Goal: Information Seeking & Learning: Find specific fact

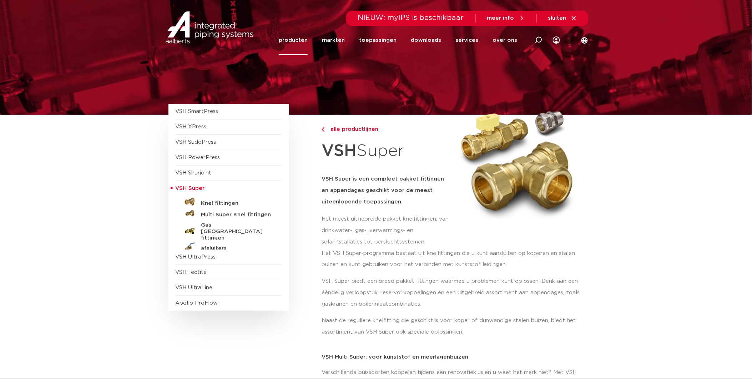
click at [298, 40] on link "producten" at bounding box center [293, 40] width 29 height 29
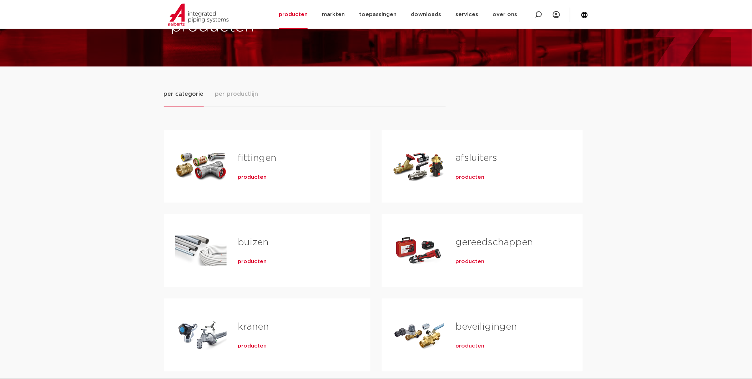
scroll to position [40, 0]
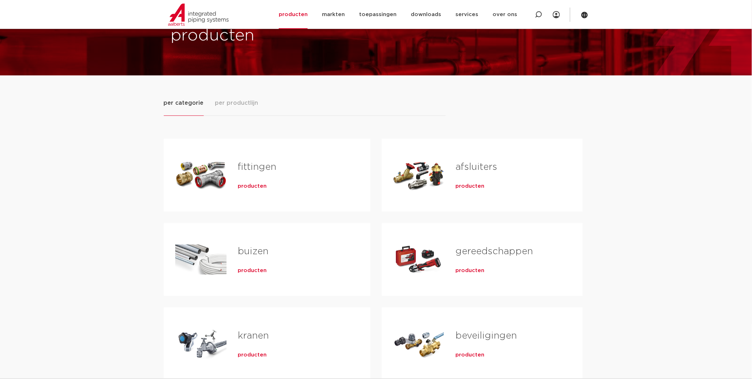
click at [251, 184] on span "producten" at bounding box center [252, 185] width 29 height 7
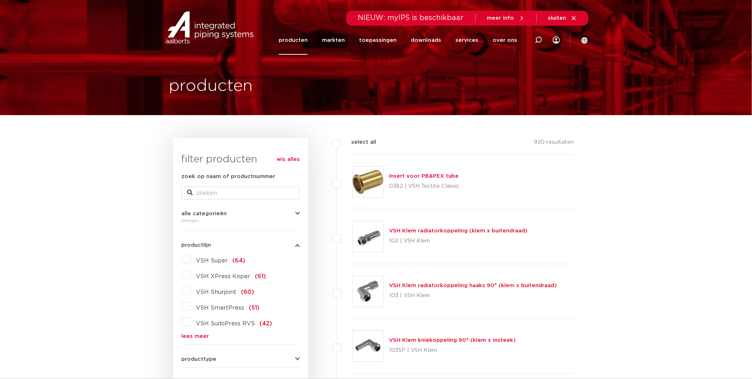
click at [308, 40] on link "producten" at bounding box center [293, 40] width 29 height 29
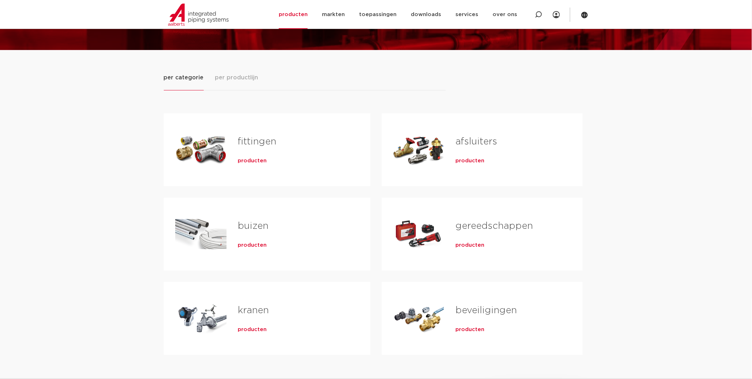
scroll to position [79, 0]
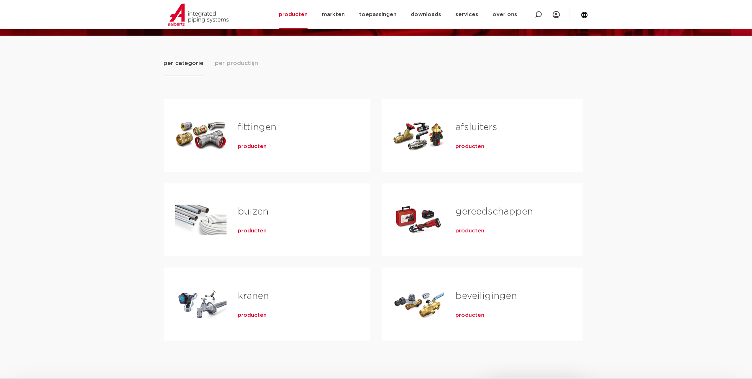
click at [258, 146] on span "producten" at bounding box center [252, 146] width 29 height 7
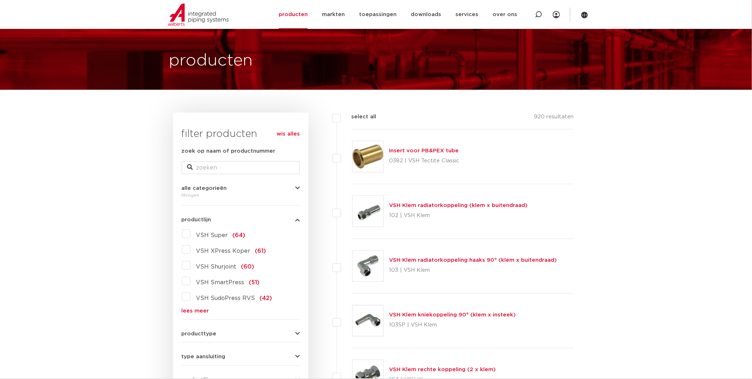
scroll to position [40, 0]
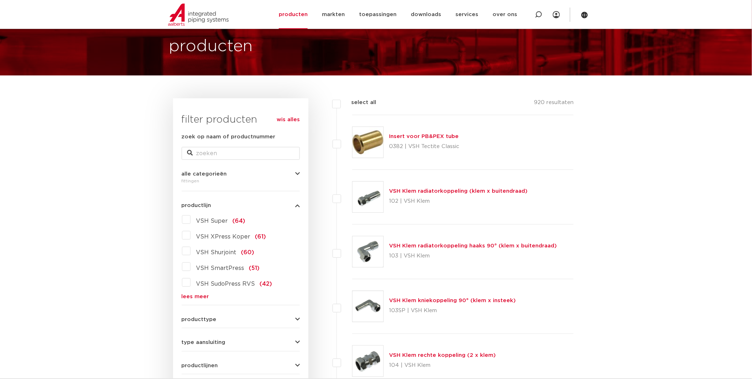
click at [184, 294] on link "lees meer" at bounding box center [241, 296] width 118 height 5
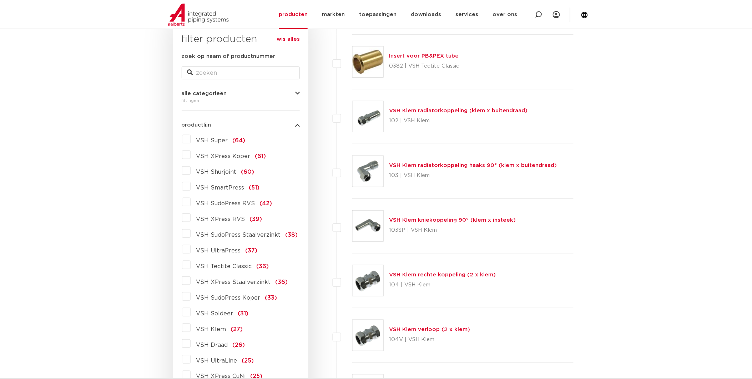
scroll to position [159, 0]
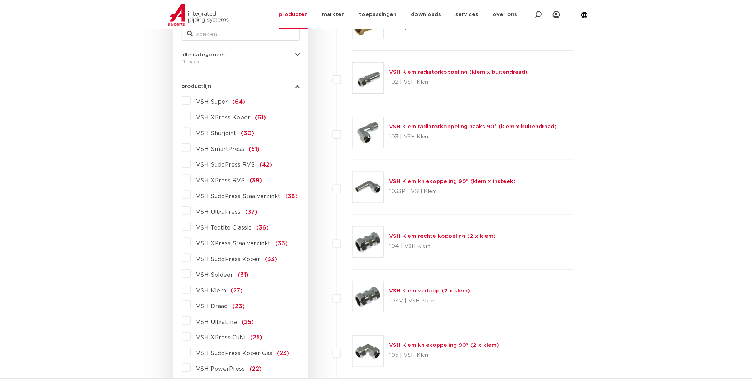
click at [191, 245] on label "VSH XPress Staalverzinkt (36)" at bounding box center [239, 241] width 97 height 11
click at [0, 0] on input "VSH XPress Staalverzinkt (36)" at bounding box center [0, 0] width 0 height 0
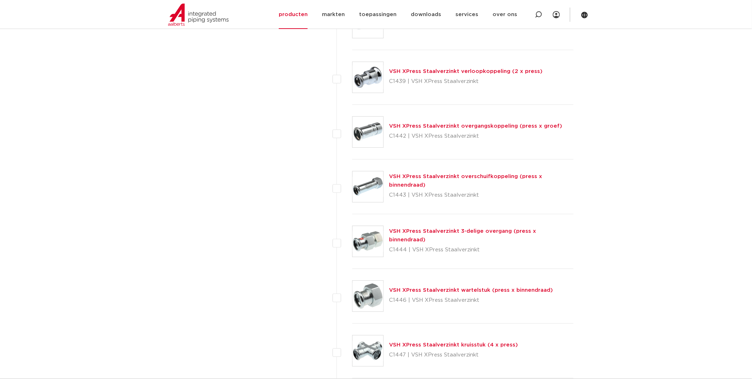
scroll to position [1706, 0]
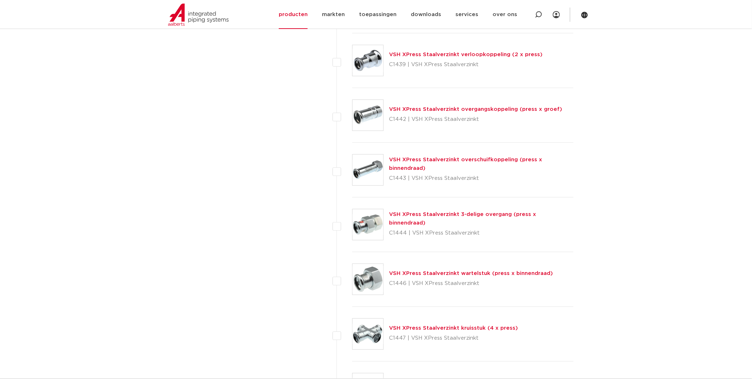
click at [461, 273] on link "VSH XPress Staalverzinkt wartelstuk (press x binnendraad)" at bounding box center [472, 272] width 164 height 5
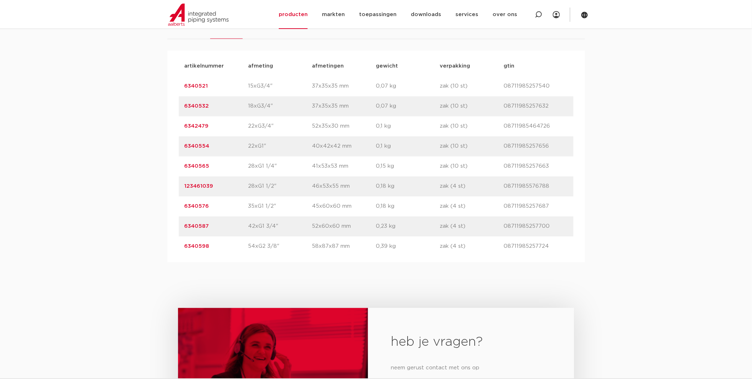
scroll to position [476, 0]
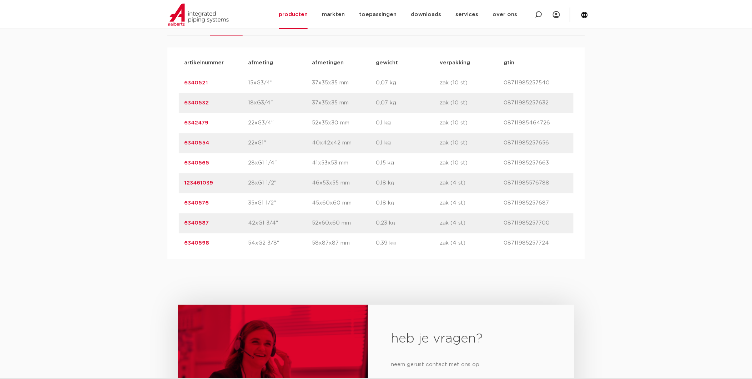
click at [185, 143] on link "6340554" at bounding box center [197, 142] width 25 height 5
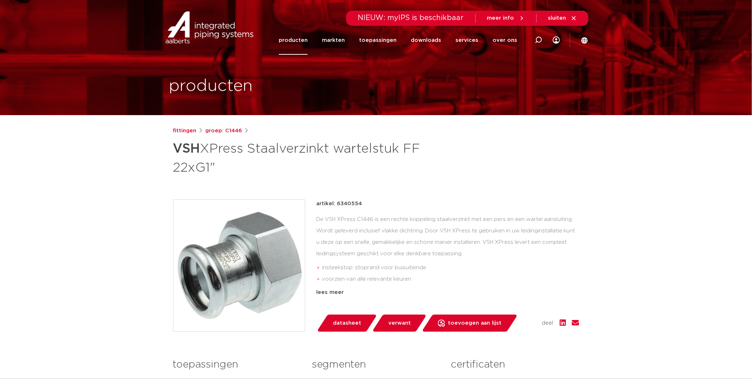
drag, startPoint x: 338, startPoint y: 204, endPoint x: 361, endPoint y: 202, distance: 23.2
click at [361, 202] on p "artikel: 6340554" at bounding box center [340, 203] width 46 height 9
drag, startPoint x: 361, startPoint y: 202, endPoint x: 355, endPoint y: 204, distance: 5.8
copy p "6340554"
click at [189, 128] on link "fittingen" at bounding box center [185, 130] width 24 height 9
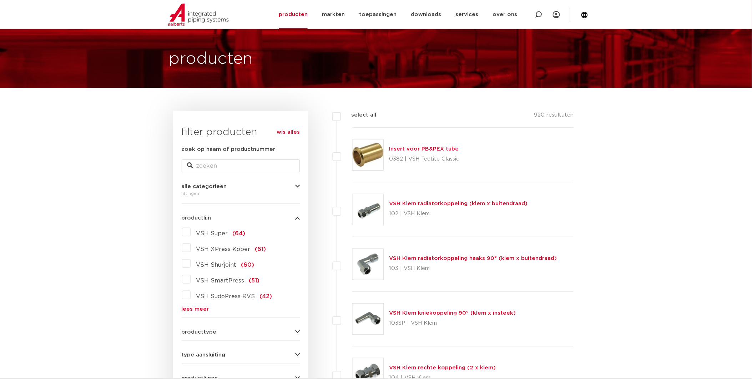
scroll to position [40, 0]
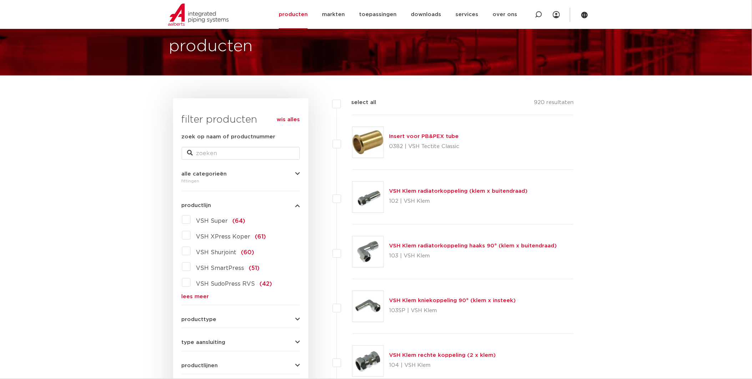
click at [186, 297] on link "lees meer" at bounding box center [241, 296] width 118 height 5
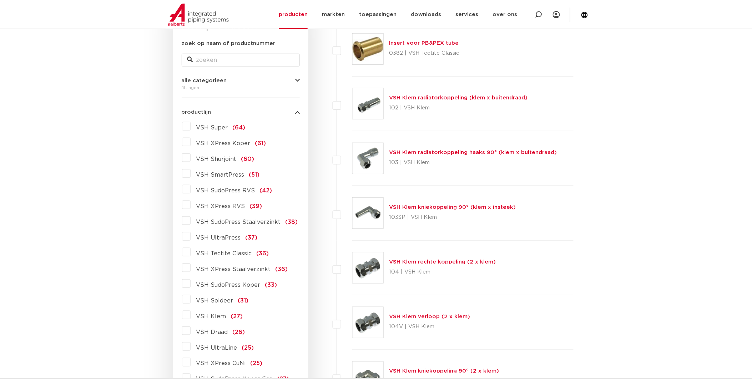
scroll to position [119, 0]
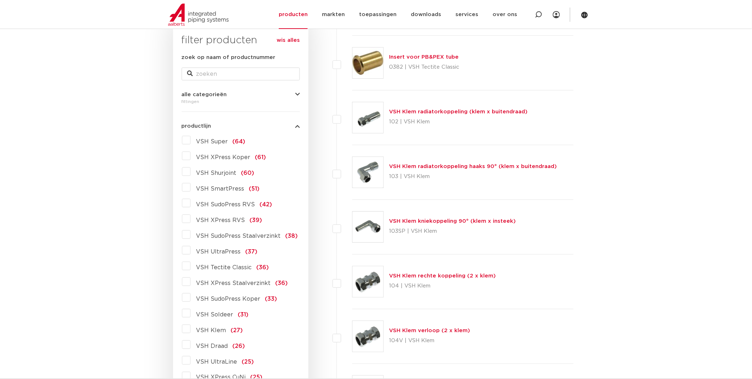
click at [191, 280] on label "VSH XPress Staalverzinkt (36)" at bounding box center [239, 281] width 97 height 11
click at [0, 0] on input "VSH XPress Staalverzinkt (36)" at bounding box center [0, 0] width 0 height 0
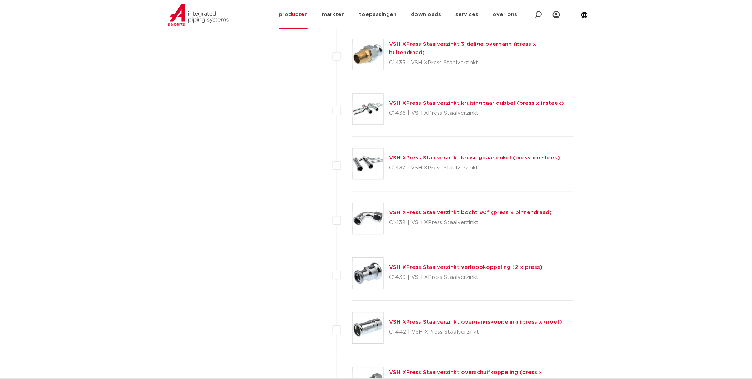
scroll to position [1508, 0]
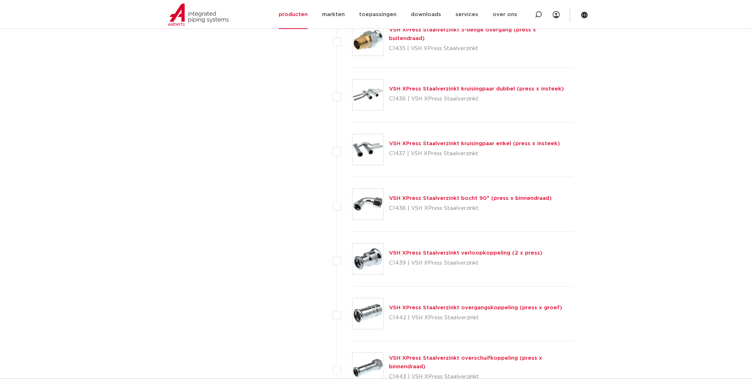
click at [486, 254] on link "VSH XPress Staalverzinkt verloopkoppeling (2 x press)" at bounding box center [467, 252] width 154 height 5
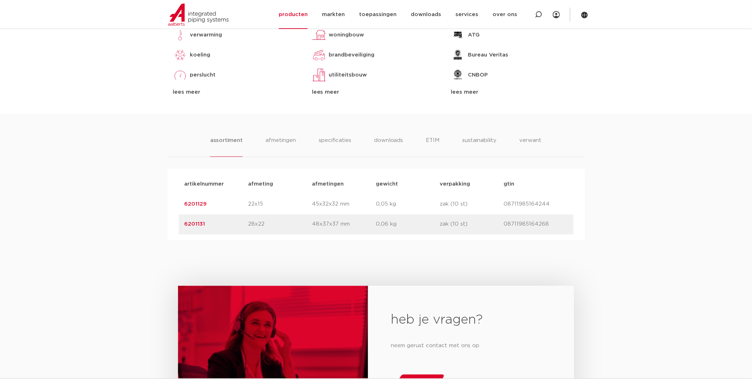
scroll to position [357, 0]
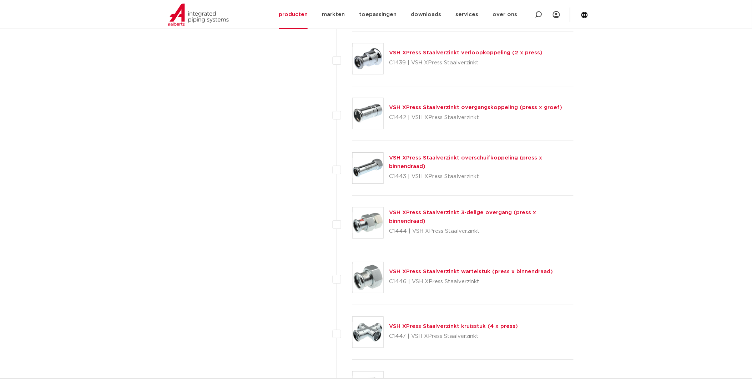
scroll to position [1786, 0]
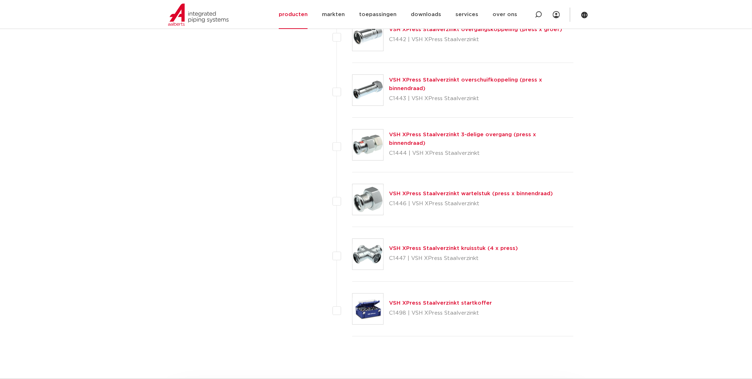
click at [443, 140] on link "VSH XPress Staalverzinkt 3-delige overgang (press x binnendraad)" at bounding box center [463, 139] width 147 height 14
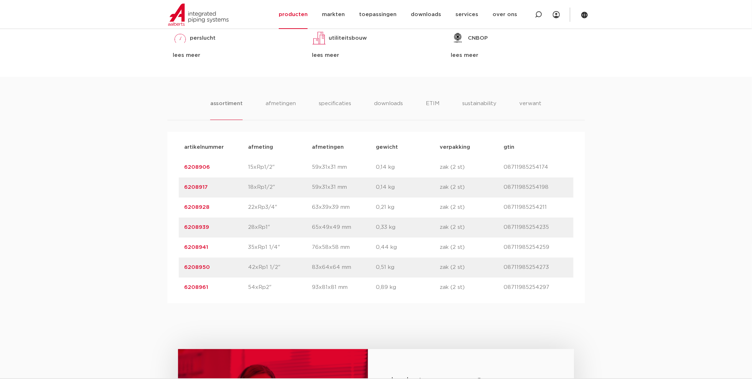
scroll to position [397, 0]
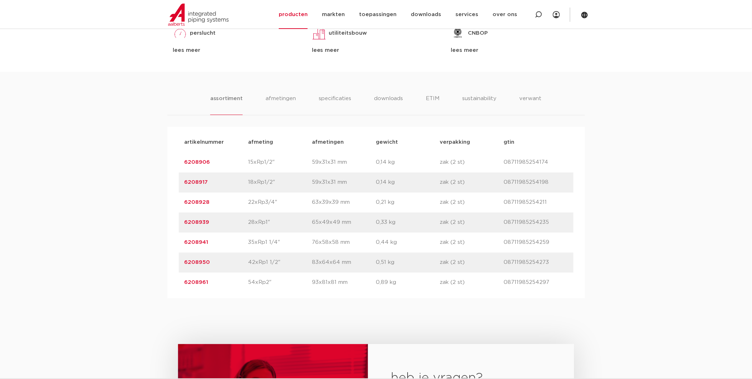
click at [204, 221] on link "6208939" at bounding box center [197, 222] width 25 height 5
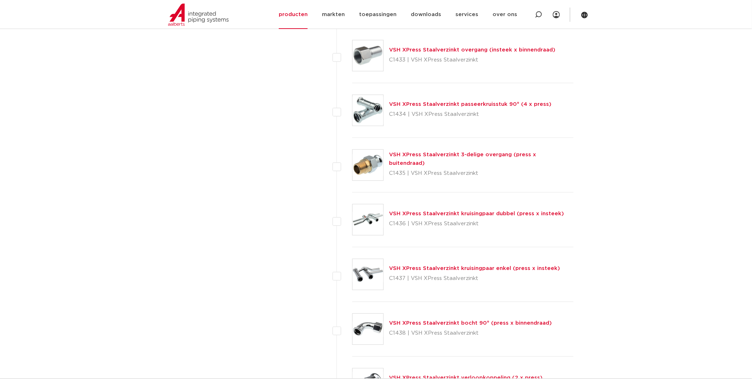
scroll to position [1270, 0]
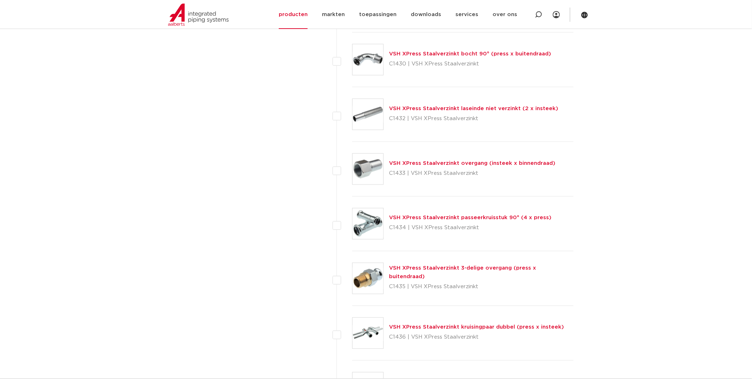
click at [416, 271] on link "VSH XPress Staalverzinkt 3-delige overgang (press x buitendraad)" at bounding box center [463, 272] width 147 height 14
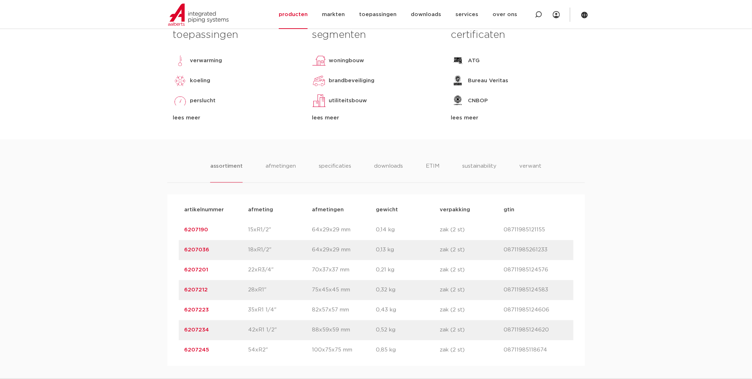
scroll to position [397, 0]
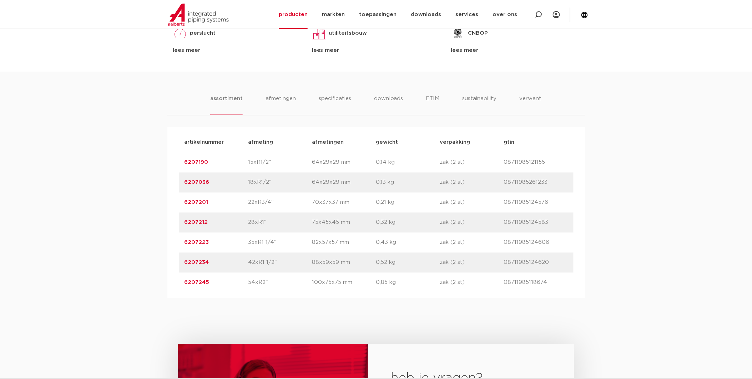
click at [187, 243] on link "6207223" at bounding box center [197, 242] width 25 height 5
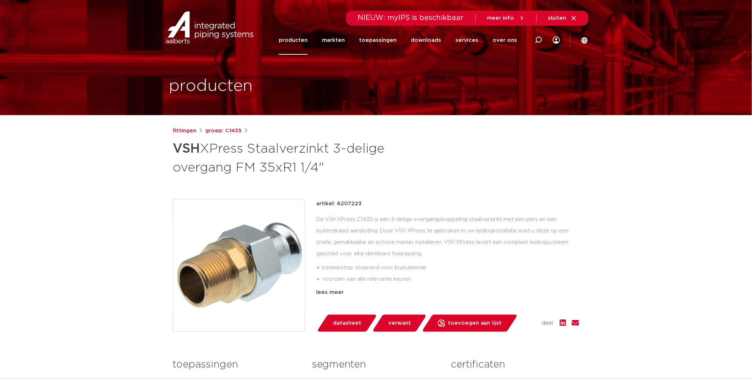
drag, startPoint x: 336, startPoint y: 204, endPoint x: 367, endPoint y: 202, distance: 31.1
click at [367, 202] on div "artikel: 6207223" at bounding box center [448, 203] width 263 height 9
drag, startPoint x: 367, startPoint y: 202, endPoint x: 358, endPoint y: 204, distance: 9.3
copy p "6207223"
click at [219, 129] on link "groep: C1435" at bounding box center [224, 130] width 36 height 9
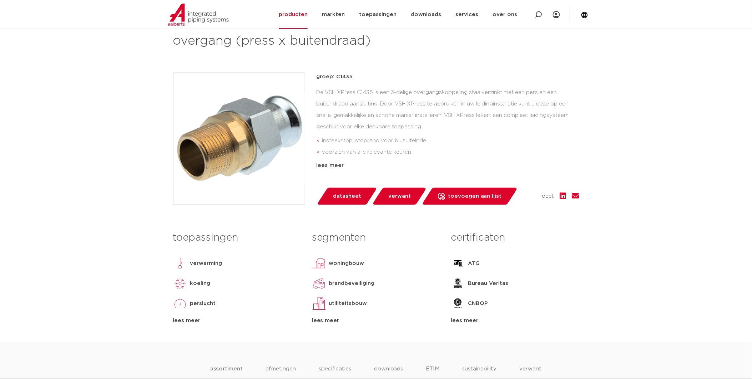
scroll to position [159, 0]
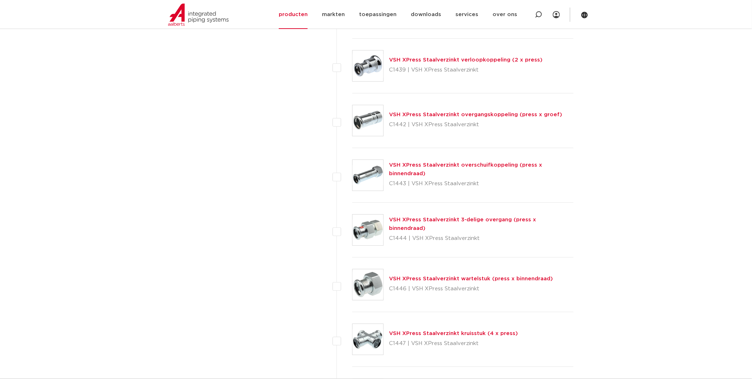
scroll to position [1706, 0]
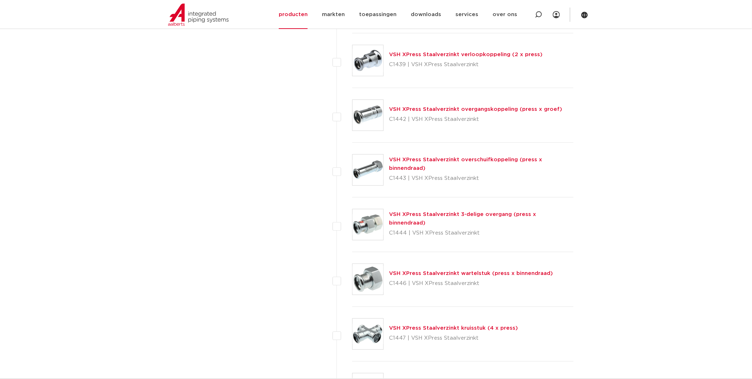
click at [422, 216] on link "VSH XPress Staalverzinkt 3-delige overgang (press x binnendraad)" at bounding box center [463, 218] width 147 height 14
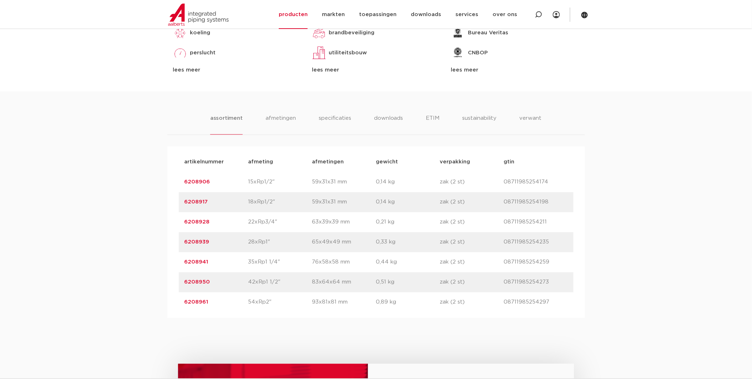
scroll to position [397, 0]
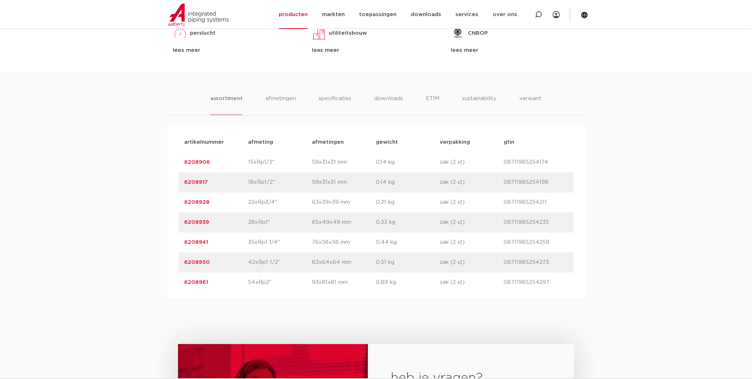
click at [195, 245] on p "6208941" at bounding box center [217, 242] width 64 height 9
click at [200, 235] on div "artikelnummer 6208941 afmeting 35xRp1 1/4" afmetingen 76x58x58 mm gewicht 0,44 …" at bounding box center [376, 242] width 395 height 20
click at [195, 240] on link "6208941" at bounding box center [197, 242] width 24 height 5
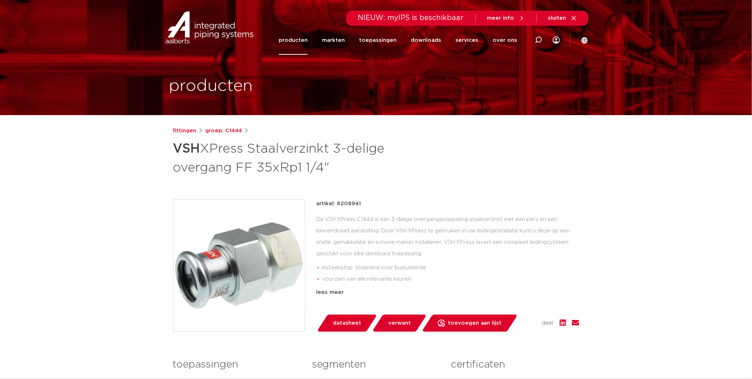
drag, startPoint x: 343, startPoint y: 205, endPoint x: 361, endPoint y: 203, distance: 18.3
click at [361, 203] on div "artikel: 6208941" at bounding box center [448, 203] width 263 height 9
drag, startPoint x: 361, startPoint y: 203, endPoint x: 354, endPoint y: 200, distance: 7.9
copy p "6208941"
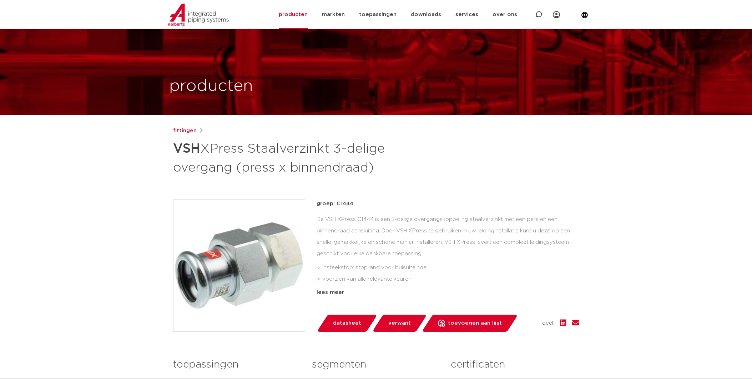
scroll to position [397, 0]
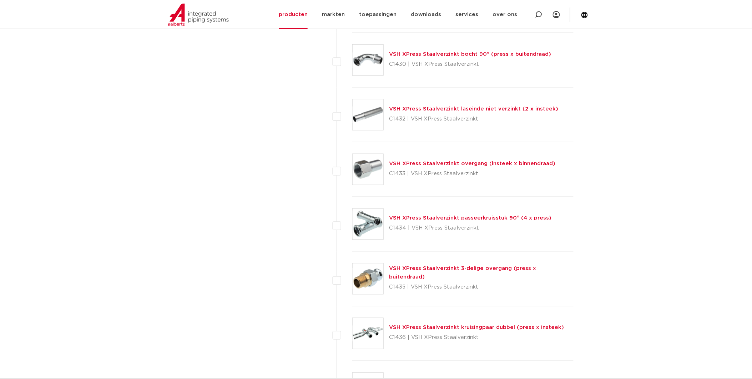
scroll to position [1230, 0]
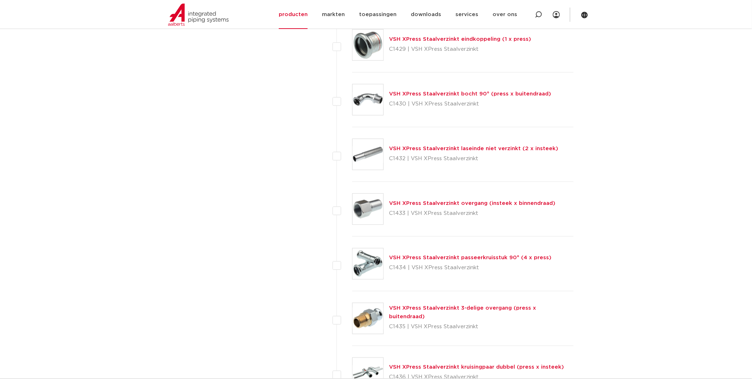
click at [472, 205] on link "VSH XPress Staalverzinkt overgang (insteek x binnendraad)" at bounding box center [473, 202] width 166 height 5
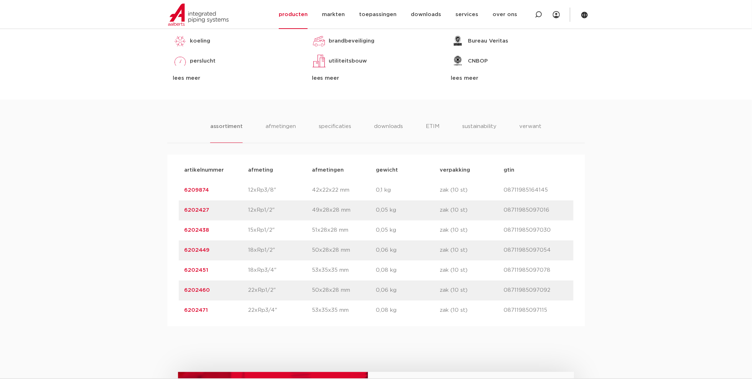
scroll to position [159, 0]
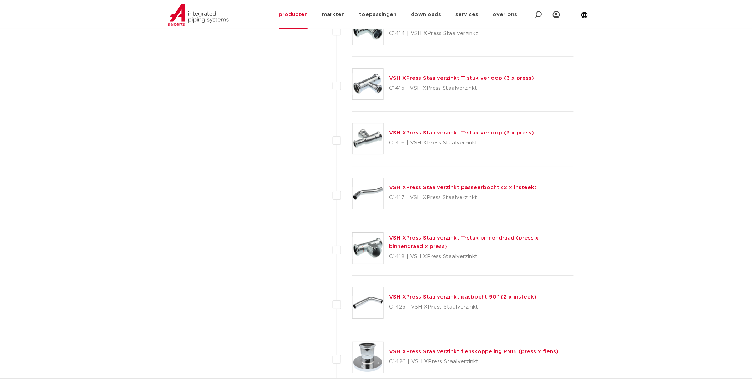
scroll to position [714, 0]
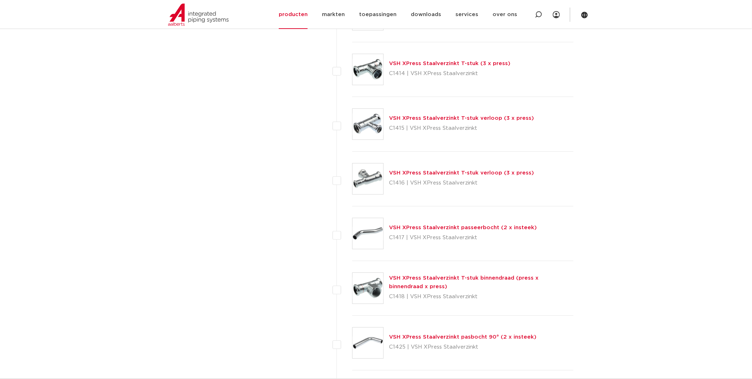
click at [448, 174] on link "VSH XPress Staalverzinkt T-stuk verloop (3 x press)" at bounding box center [462, 172] width 145 height 5
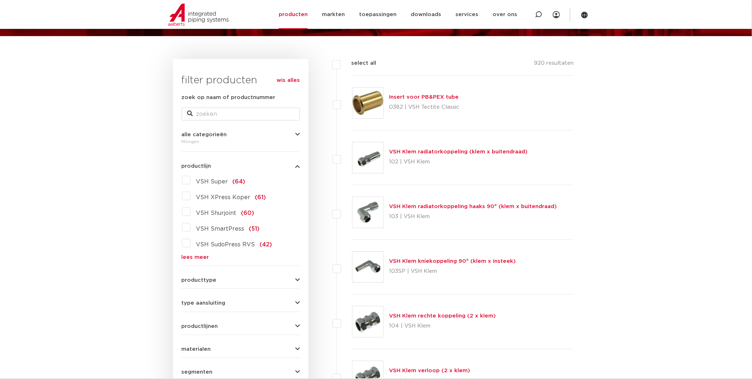
scroll to position [79, 0]
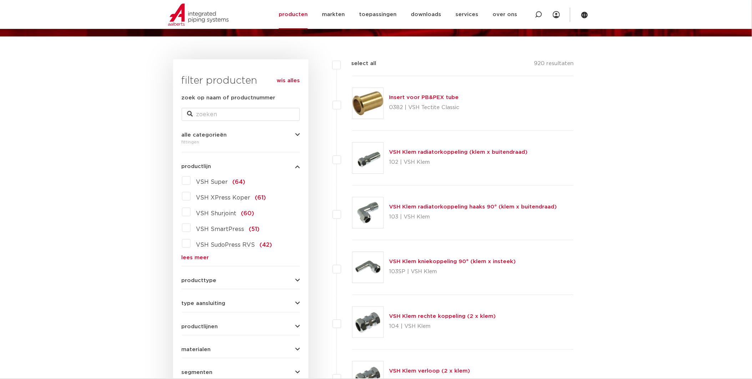
click at [194, 258] on link "lees meer" at bounding box center [241, 257] width 118 height 5
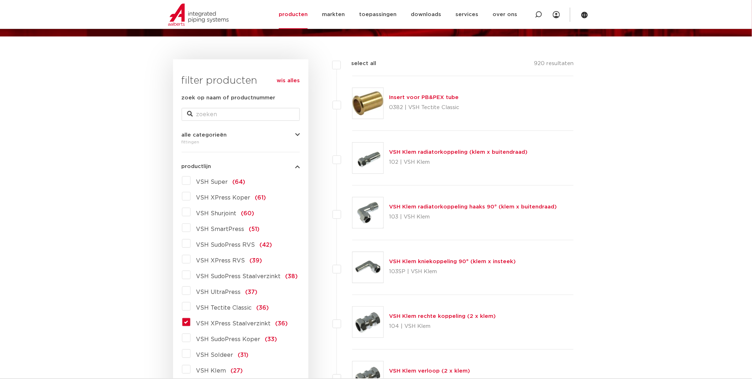
click at [191, 276] on label "VSH SudoPress Staalverzinkt (38)" at bounding box center [244, 274] width 107 height 11
click at [0, 0] on input "VSH SudoPress Staalverzinkt (38)" at bounding box center [0, 0] width 0 height 0
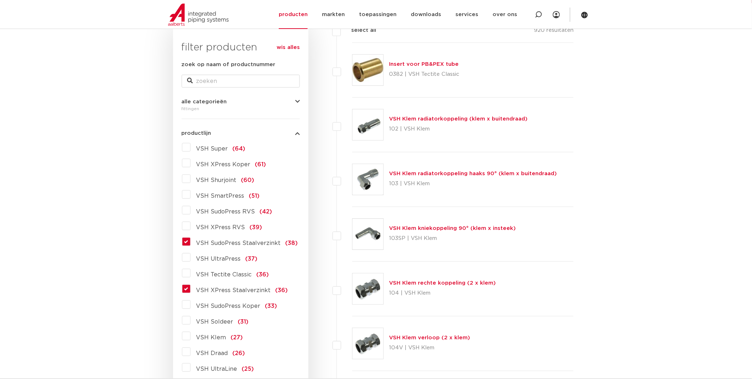
scroll to position [157, 0]
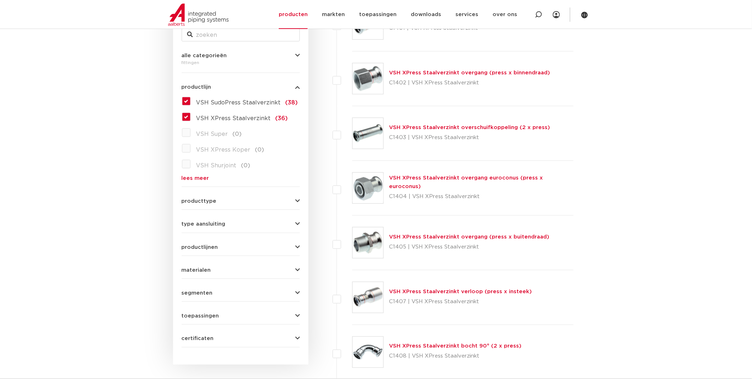
click at [191, 100] on label "VSH SudoPress Staalverzinkt (38)" at bounding box center [244, 100] width 107 height 11
click at [0, 0] on input "VSH SudoPress Staalverzinkt (38)" at bounding box center [0, 0] width 0 height 0
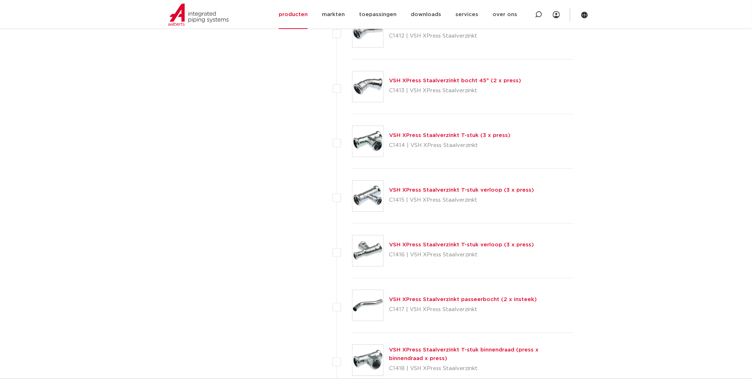
scroll to position [713, 0]
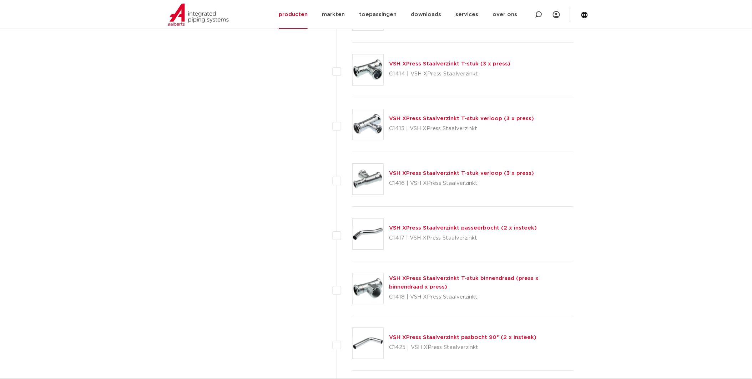
click at [502, 279] on link "VSH XPress Staalverzinkt T-stuk binnendraad (press x binnendraad x press)" at bounding box center [465, 282] width 150 height 14
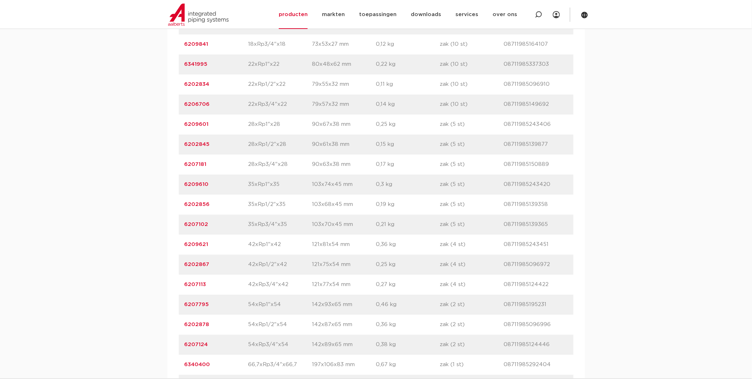
scroll to position [555, 0]
click at [198, 206] on link "6202856" at bounding box center [197, 203] width 25 height 5
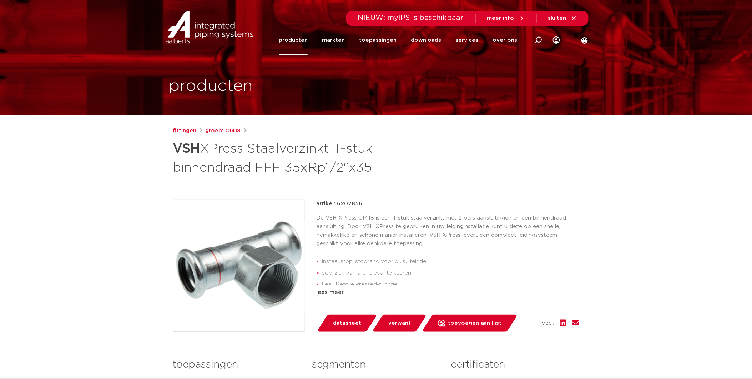
drag, startPoint x: 337, startPoint y: 202, endPoint x: 360, endPoint y: 201, distance: 22.9
click at [360, 201] on p "artikel: 6202856" at bounding box center [340, 203] width 46 height 9
copy p "6202856"
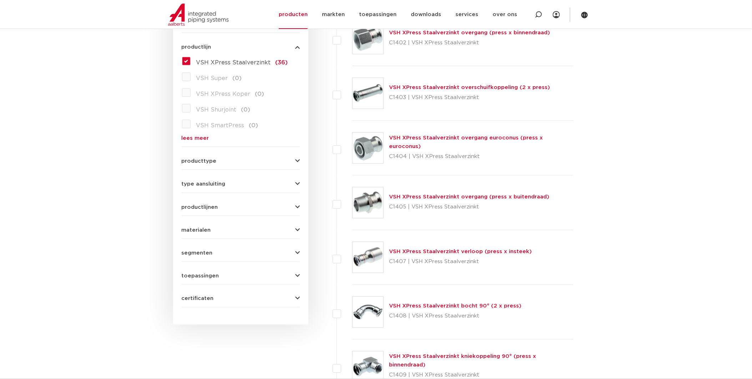
scroll to position [198, 0]
click at [462, 198] on link "VSH XPress Staalverzinkt overgang (press x buitendraad)" at bounding box center [470, 196] width 160 height 5
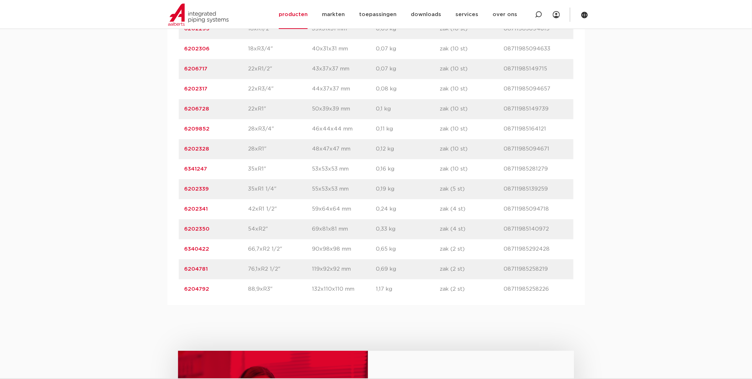
scroll to position [595, 0]
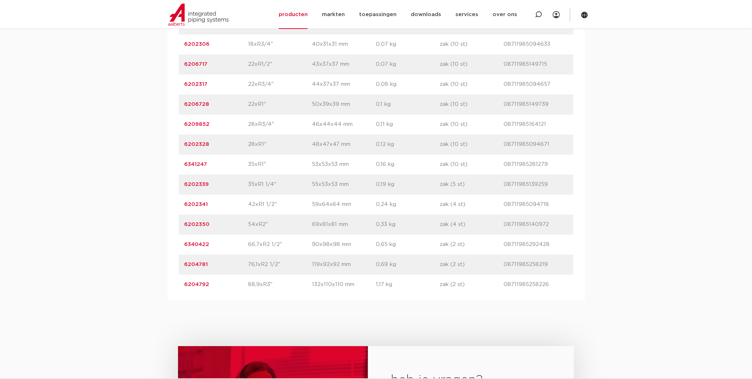
click at [192, 160] on p "6341247" at bounding box center [217, 164] width 64 height 9
click at [193, 161] on link "6341247" at bounding box center [196, 163] width 23 height 5
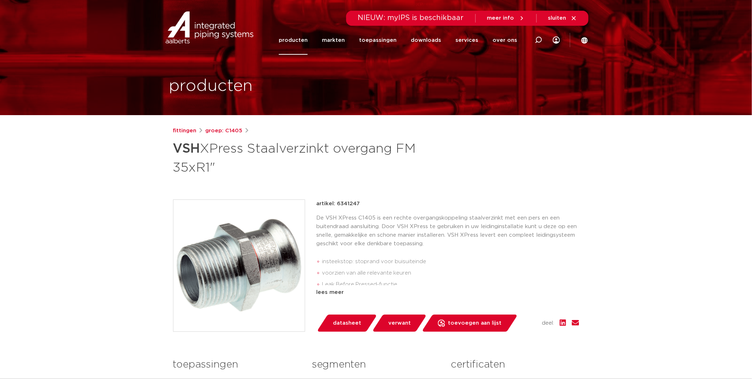
drag, startPoint x: 337, startPoint y: 201, endPoint x: 357, endPoint y: 204, distance: 20.1
click at [357, 204] on p "artikel: 6341247" at bounding box center [339, 203] width 44 height 9
copy p "6341247"
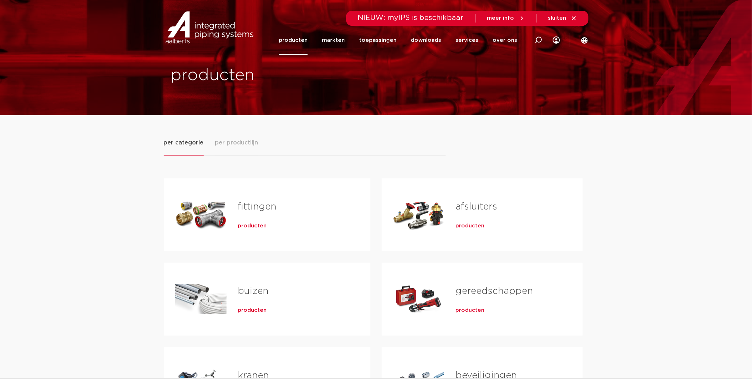
click at [466, 225] on span "producten" at bounding box center [470, 225] width 29 height 7
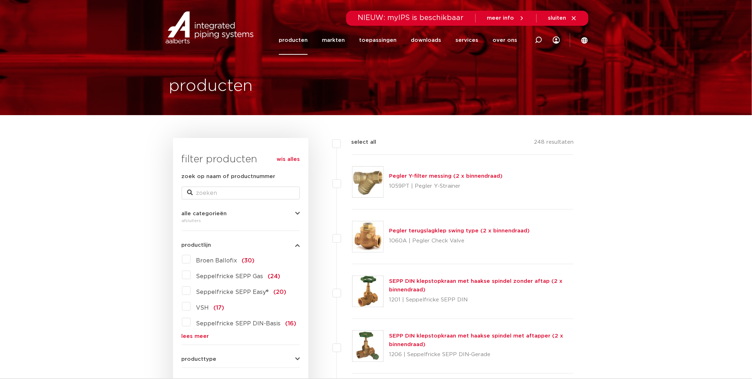
click at [191, 309] on label "VSH (17)" at bounding box center [208, 305] width 34 height 11
click at [0, 0] on input "VSH (17)" at bounding box center [0, 0] width 0 height 0
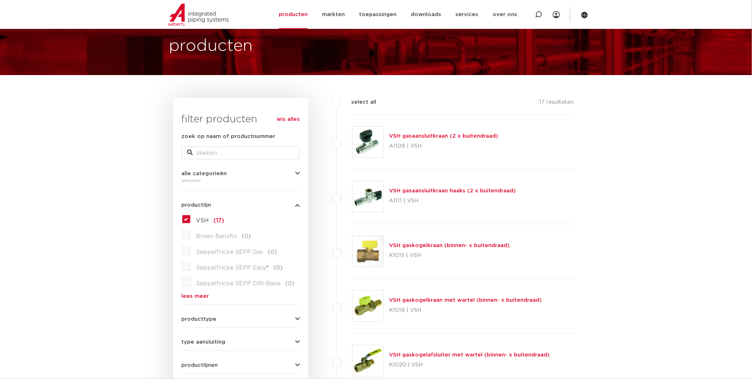
scroll to position [40, 0]
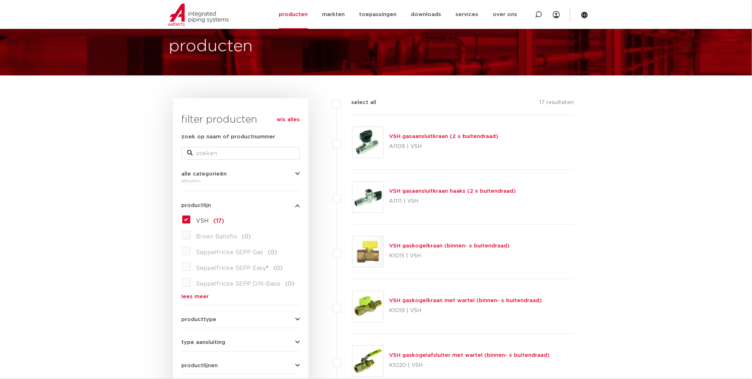
click at [191, 218] on label "VSH (17)" at bounding box center [208, 219] width 34 height 11
click at [0, 0] on input "VSH (17)" at bounding box center [0, 0] width 0 height 0
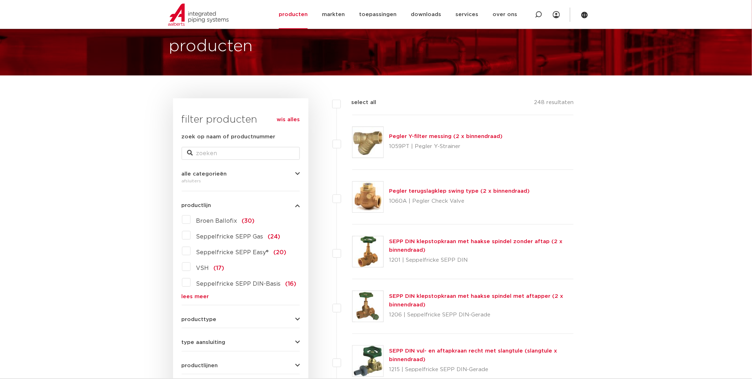
click at [196, 291] on div "Broen Ballofix (30) Seppelfricke SEPP Gas (24) Seppelfricke SEPP Easy® (20) VSH…" at bounding box center [241, 256] width 118 height 85
click at [194, 294] on link "lees meer" at bounding box center [241, 296] width 118 height 5
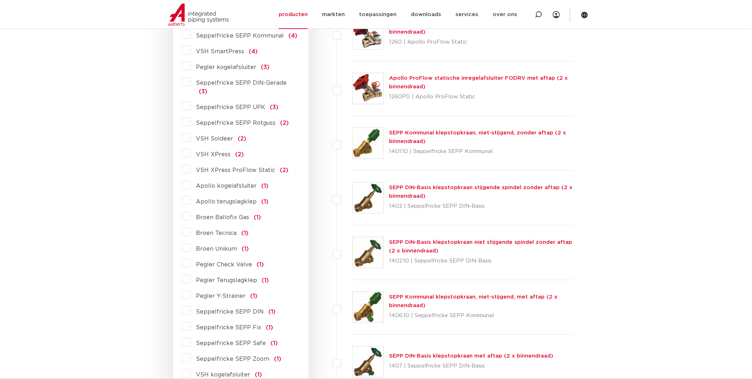
scroll to position [476, 0]
click at [191, 147] on label "VSH XPress (2)" at bounding box center [218, 152] width 54 height 11
click at [0, 0] on input "VSH XPress (2)" at bounding box center [0, 0] width 0 height 0
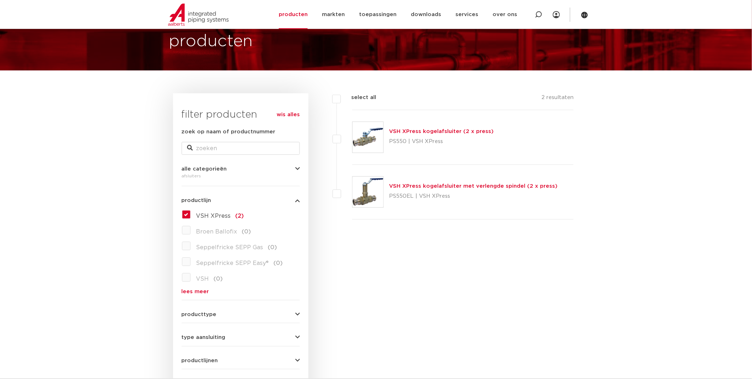
scroll to position [198, 0]
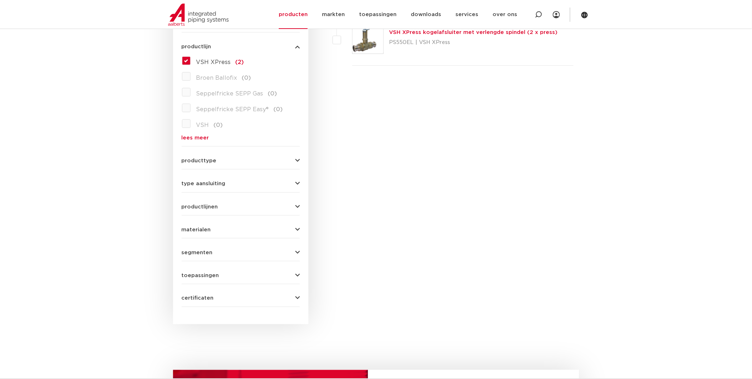
click at [191, 61] on label "VSH XPress (2)" at bounding box center [218, 60] width 54 height 11
click at [0, 0] on input "VSH XPress (2)" at bounding box center [0, 0] width 0 height 0
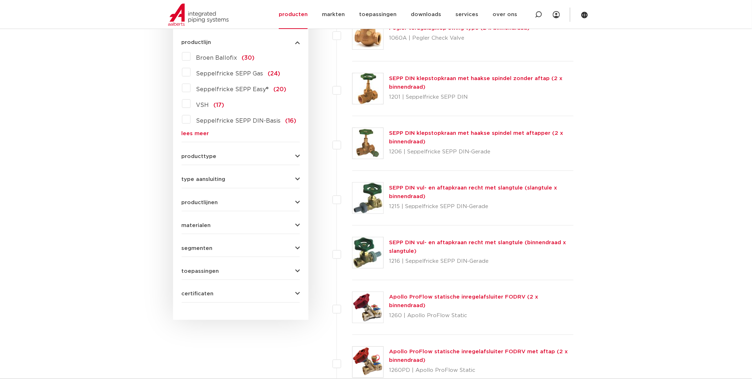
scroll to position [198, 0]
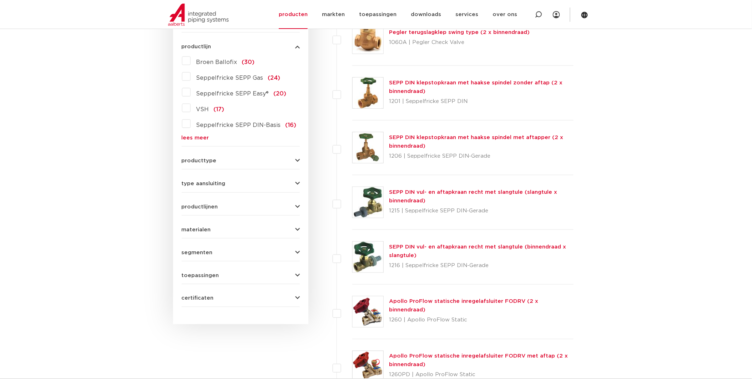
click at [203, 136] on link "lees meer" at bounding box center [241, 137] width 118 height 5
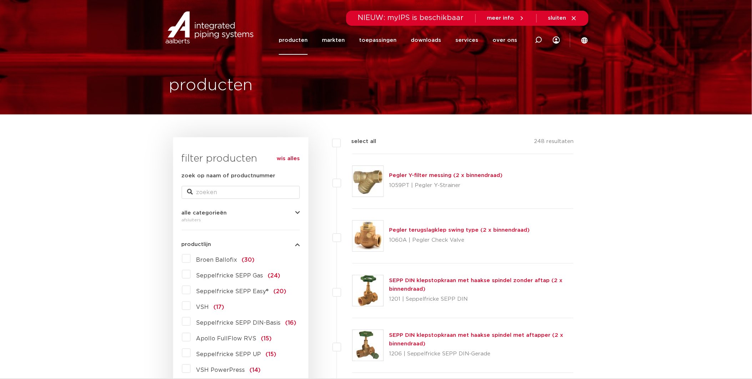
scroll to position [0, 0]
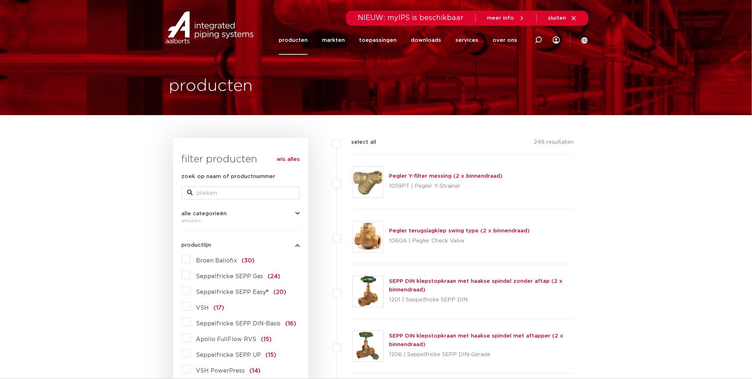
click at [304, 44] on link "producten" at bounding box center [293, 40] width 29 height 29
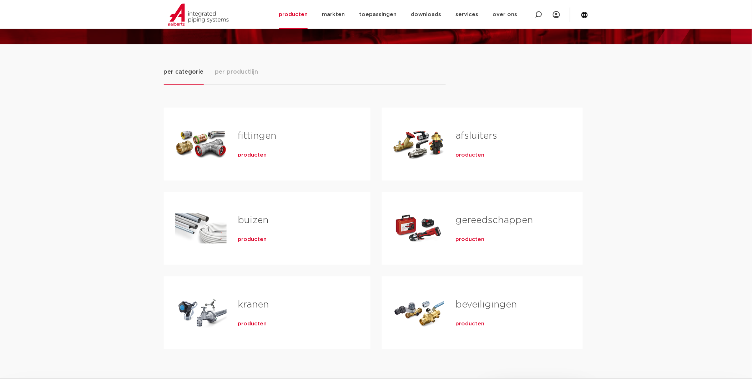
scroll to position [79, 0]
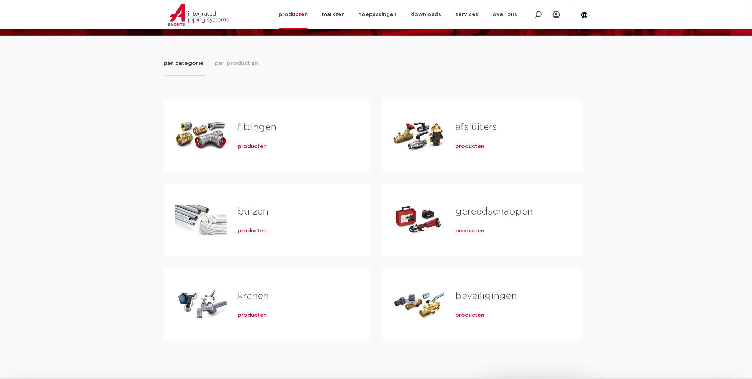
click at [252, 144] on span "producten" at bounding box center [252, 146] width 29 height 7
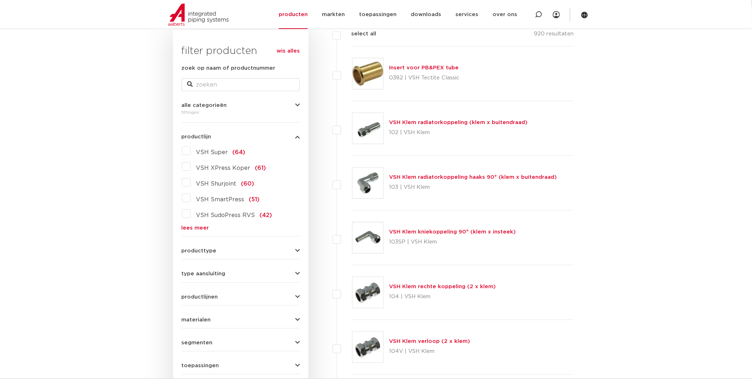
scroll to position [119, 0]
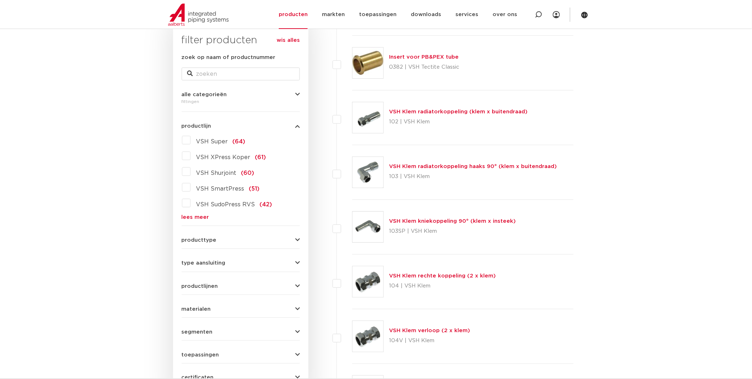
click at [191, 156] on label "VSH XPress Koper (61)" at bounding box center [229, 155] width 76 height 11
click at [0, 0] on input "VSH XPress Koper (61)" at bounding box center [0, 0] width 0 height 0
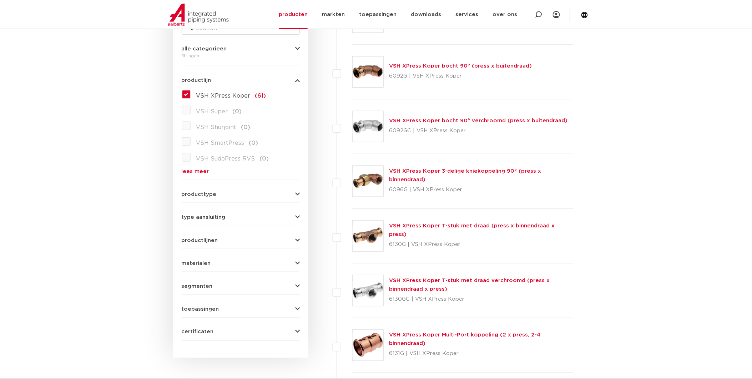
scroll to position [159, 0]
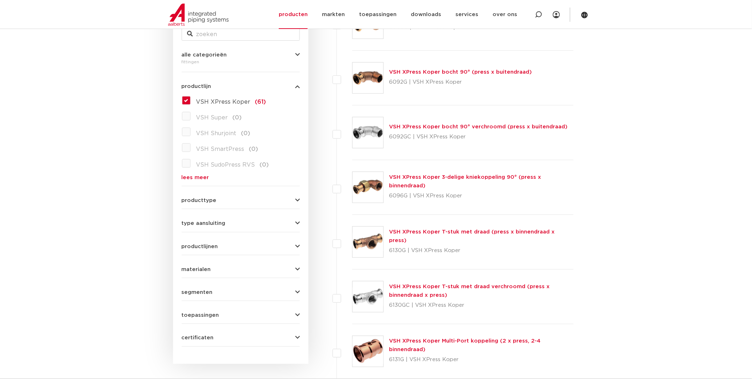
click at [420, 175] on link "VSH XPress Koper 3-delige kniekoppeling 90° (press x binnendraad)" at bounding box center [466, 181] width 152 height 14
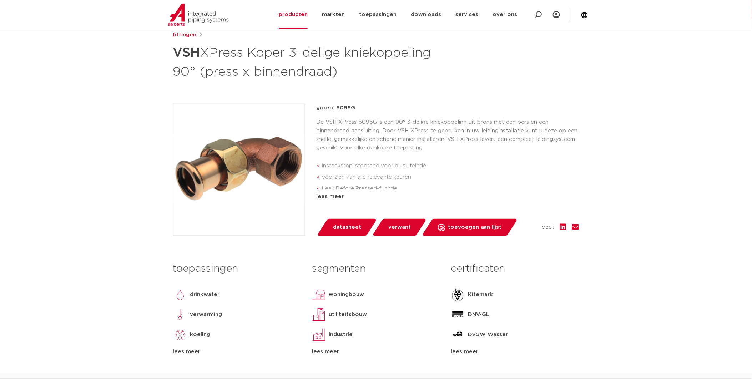
scroll to position [40, 0]
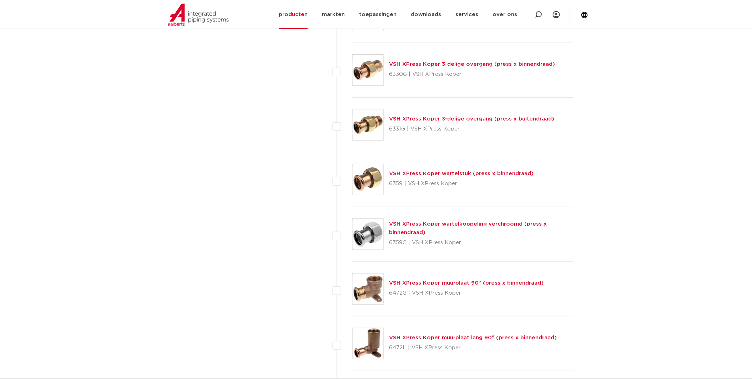
scroll to position [952, 0]
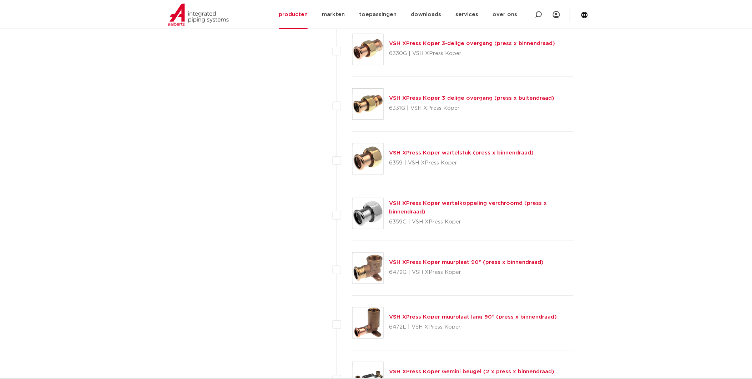
click at [437, 154] on link "VSH XPress Koper wartelstuk (press x binnendraad)" at bounding box center [462, 152] width 145 height 5
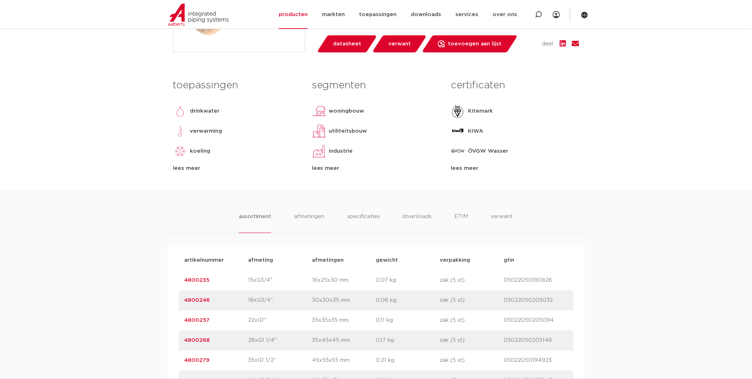
scroll to position [357, 0]
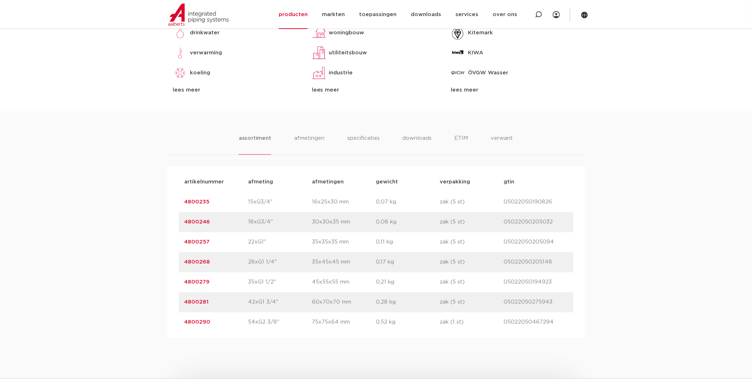
click at [192, 242] on link "4800257" at bounding box center [197, 241] width 25 height 5
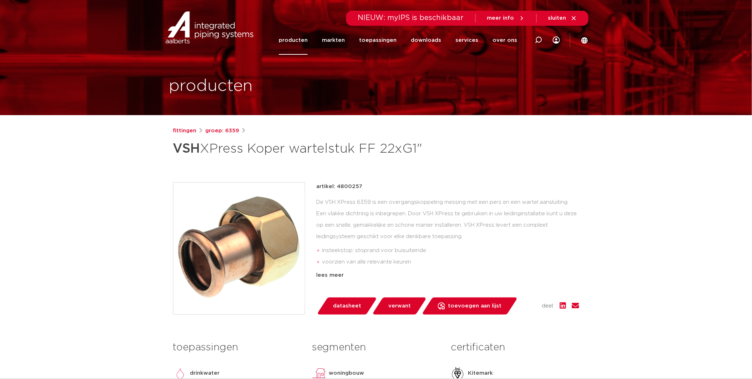
drag, startPoint x: 338, startPoint y: 186, endPoint x: 362, endPoint y: 186, distance: 23.9
click at [362, 186] on div "artikel: 4800257" at bounding box center [448, 186] width 263 height 9
drag, startPoint x: 362, startPoint y: 186, endPoint x: 358, endPoint y: 187, distance: 4.2
copy p "4800257"
